Goal: Task Accomplishment & Management: Manage account settings

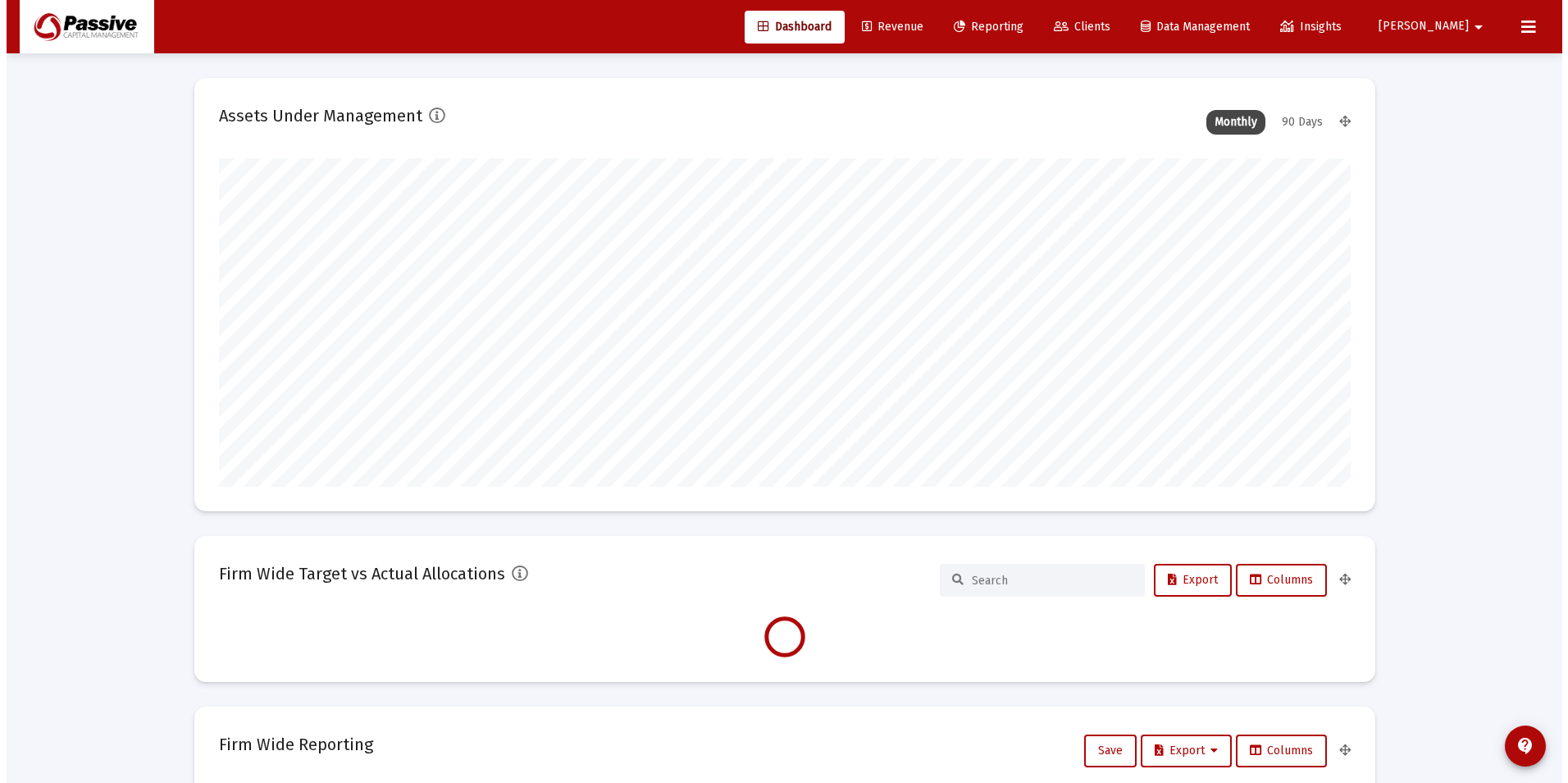
scroll to position [329, 610]
click at [1104, 28] on span "Clients" at bounding box center [1075, 26] width 57 height 14
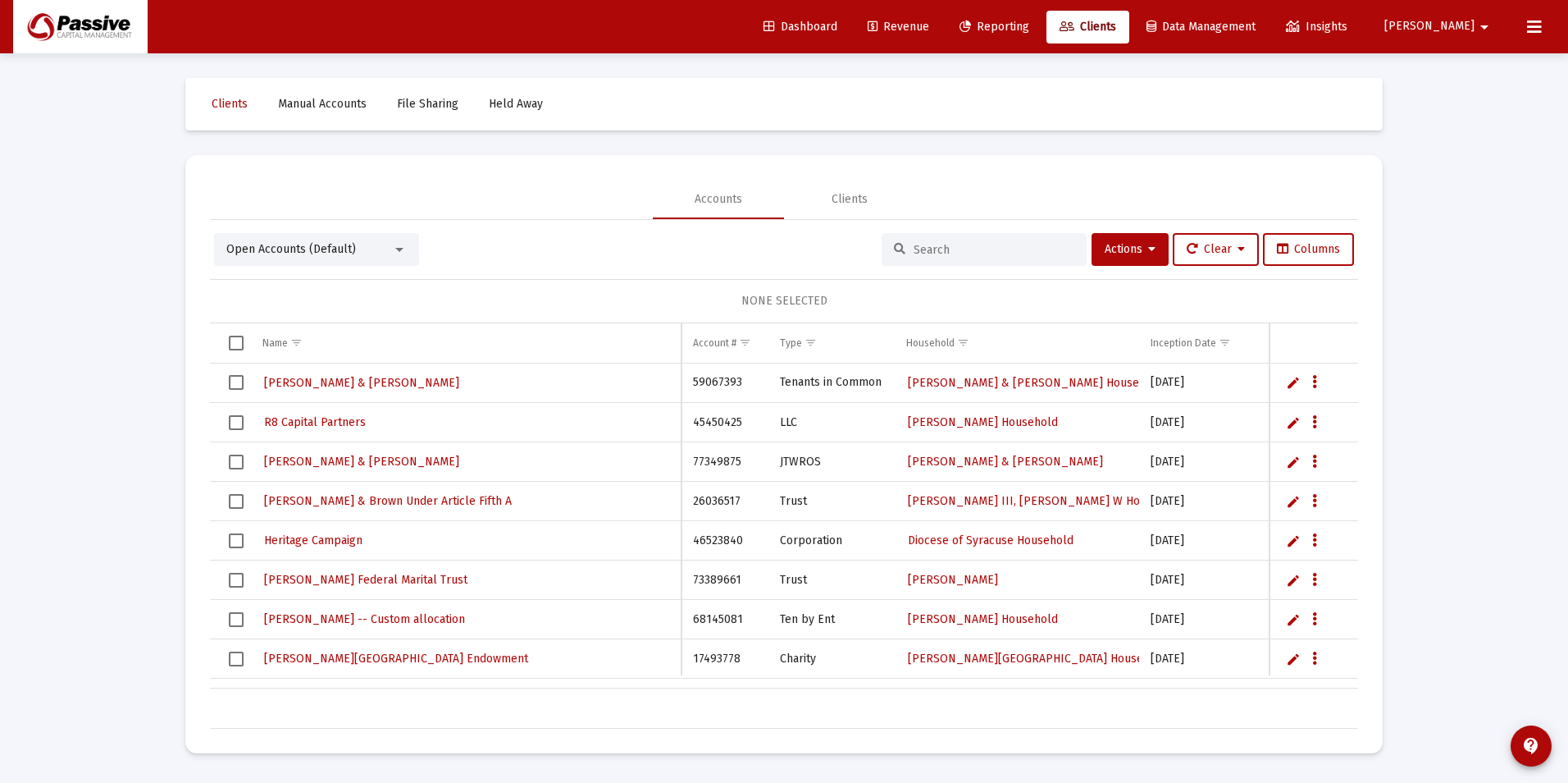
click at [972, 256] on input at bounding box center [994, 250] width 160 height 14
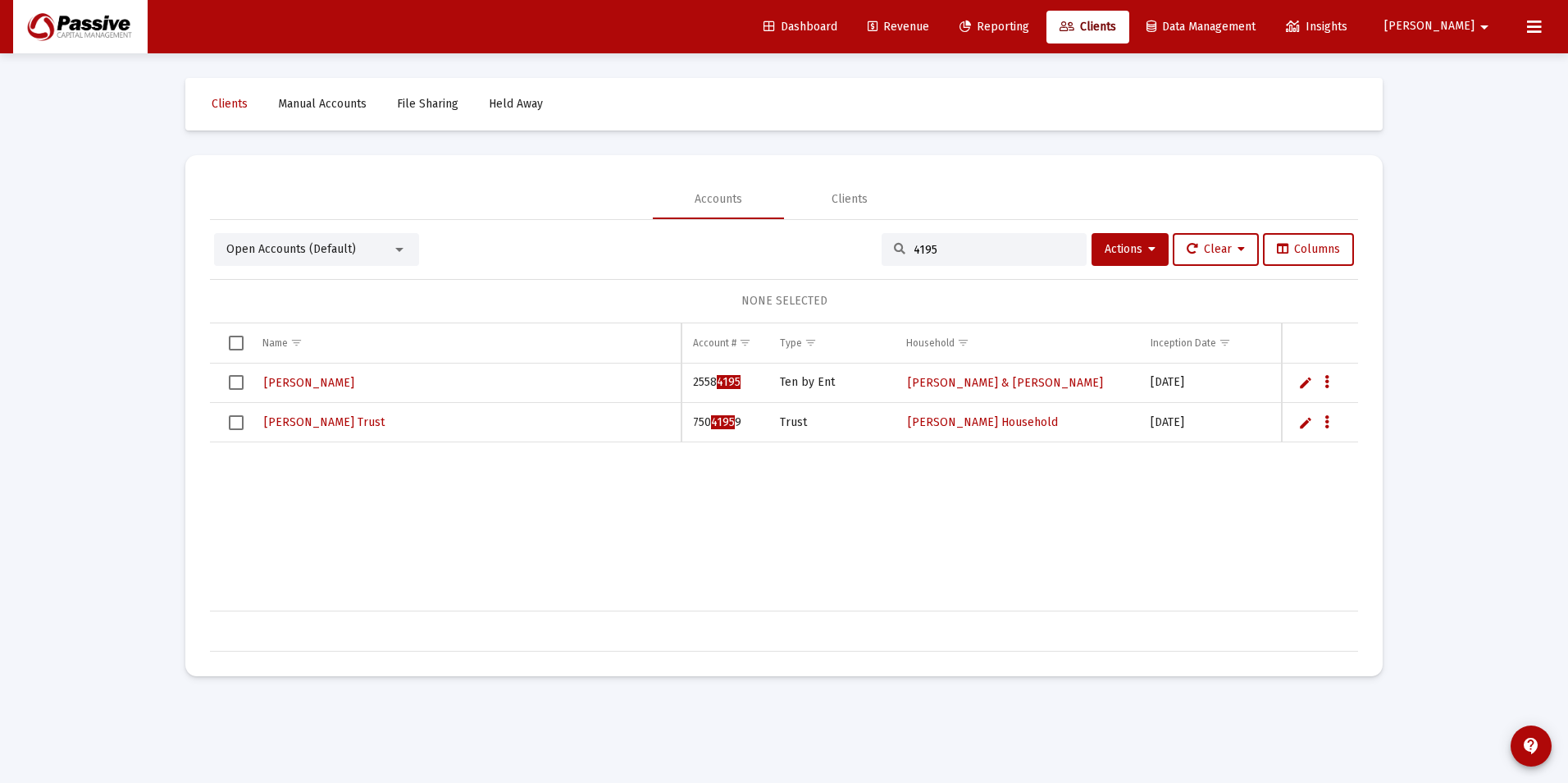
type input "4195"
click at [332, 383] on span "[PERSON_NAME]" at bounding box center [309, 383] width 90 height 14
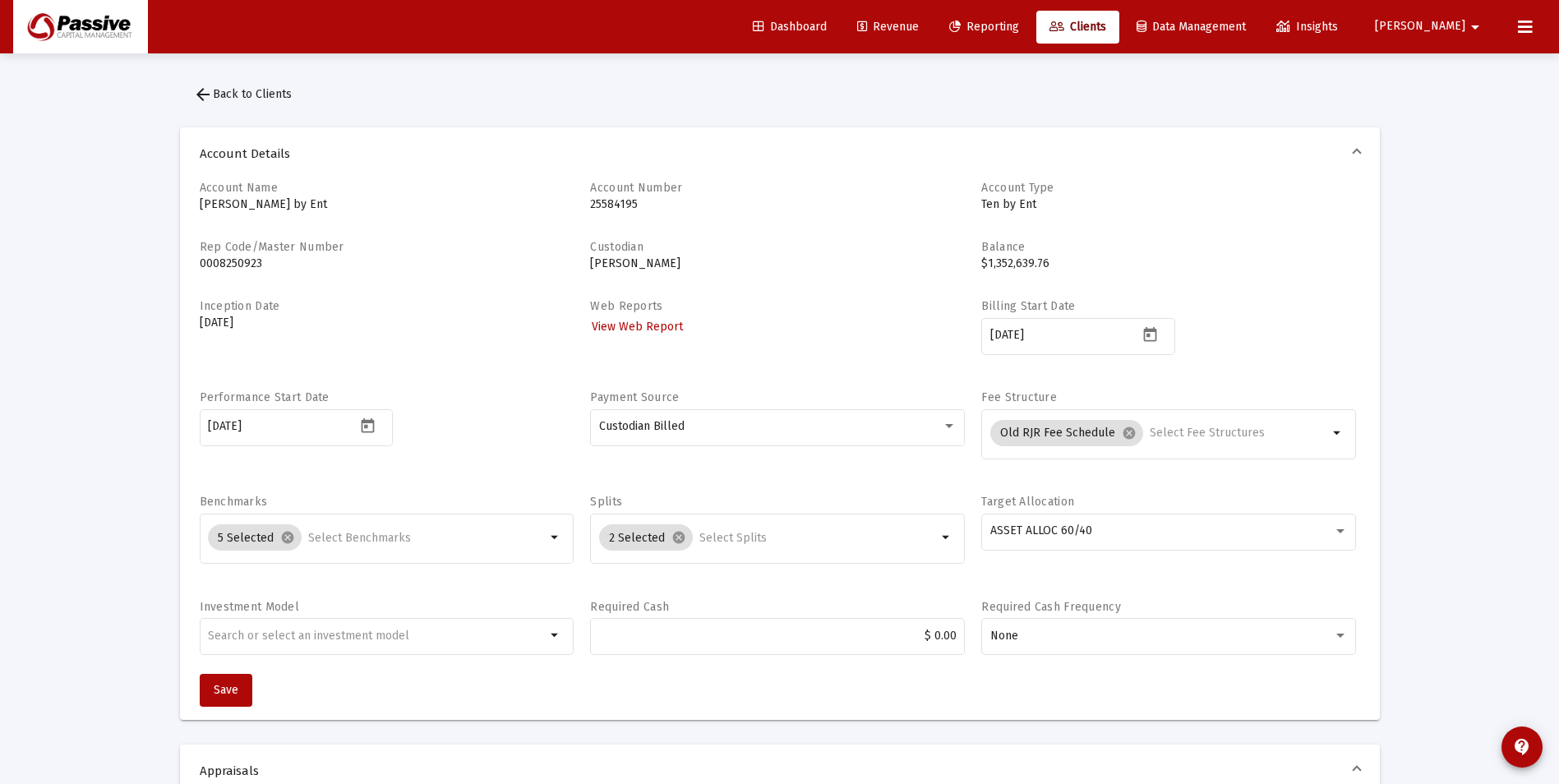
click at [196, 95] on mat-icon "arrow_back" at bounding box center [202, 94] width 19 height 19
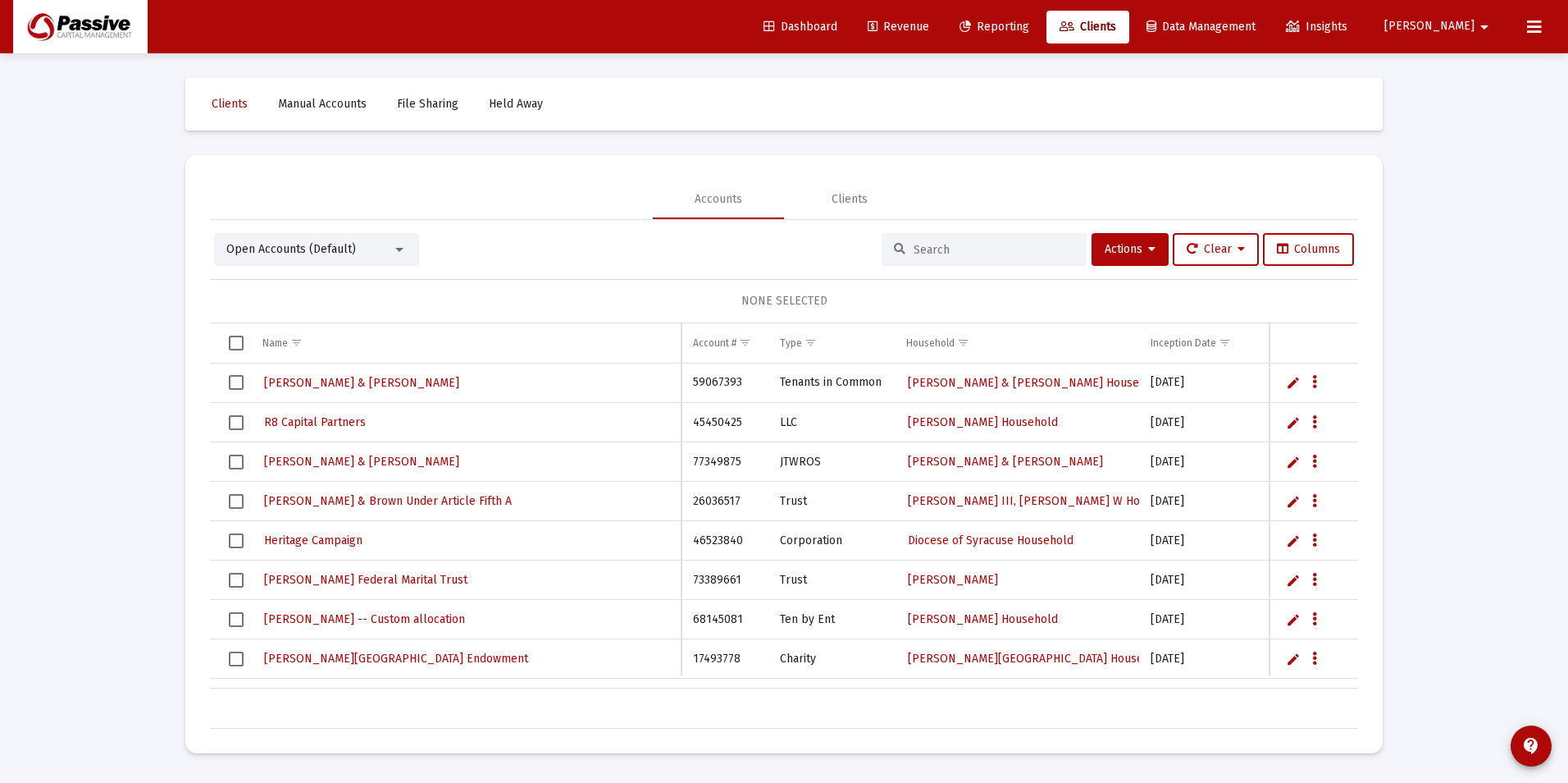
click at [941, 258] on div at bounding box center [984, 249] width 205 height 33
click at [947, 250] on input at bounding box center [994, 250] width 160 height 14
type input "c"
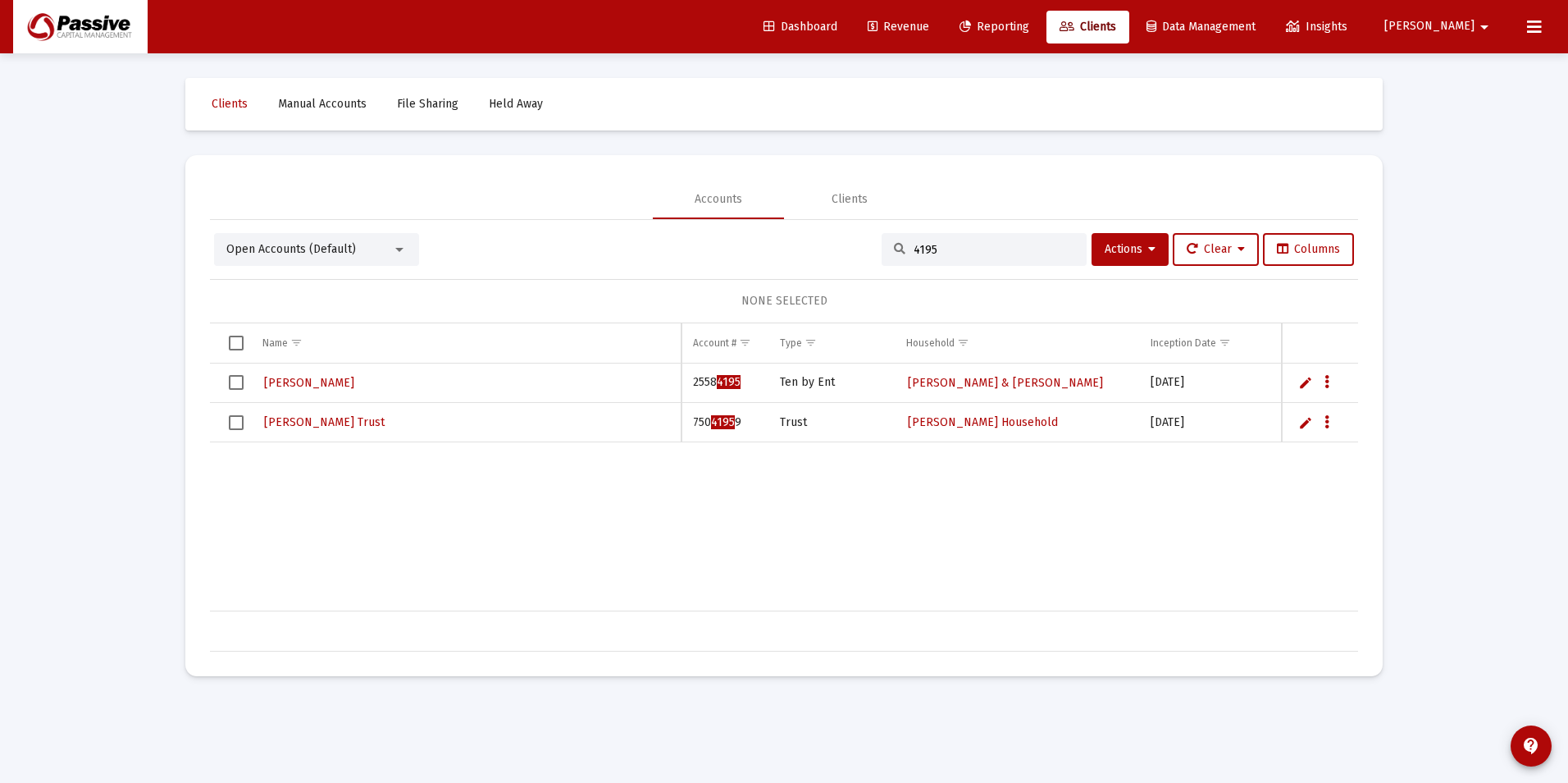
type input "4195"
click at [1329, 387] on button "Data grid" at bounding box center [1327, 382] width 14 height 14
click at [1300, 378] on div at bounding box center [784, 391] width 1568 height 783
click at [1304, 383] on link "Edit" at bounding box center [1305, 382] width 14 height 14
drag, startPoint x: 355, startPoint y: 380, endPoint x: 250, endPoint y: 381, distance: 105.0
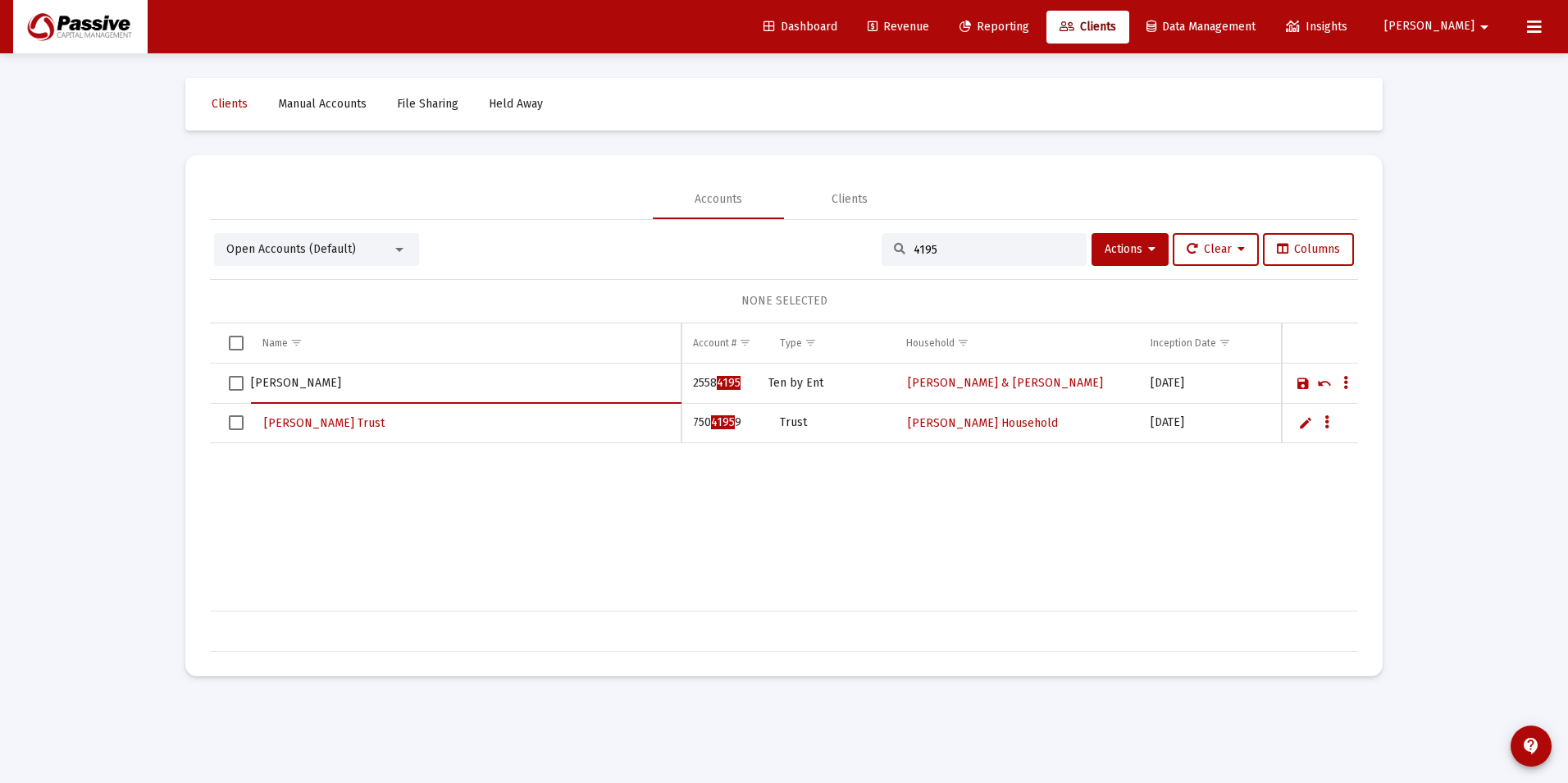
click at [250, 381] on tr "[PERSON_NAME]" at bounding box center [784, 383] width 1148 height 41
type input "S"
type input "[PERSON_NAME] and [PERSON_NAME]"
click at [843, 557] on div "[PERSON_NAME] and [PERSON_NAME] 2558 4195 Ten by Ent [PERSON_NAME] & [PERSON_NA…" at bounding box center [1222, 487] width 2023 height 247
